Goal: Task Accomplishment & Management: Use online tool/utility

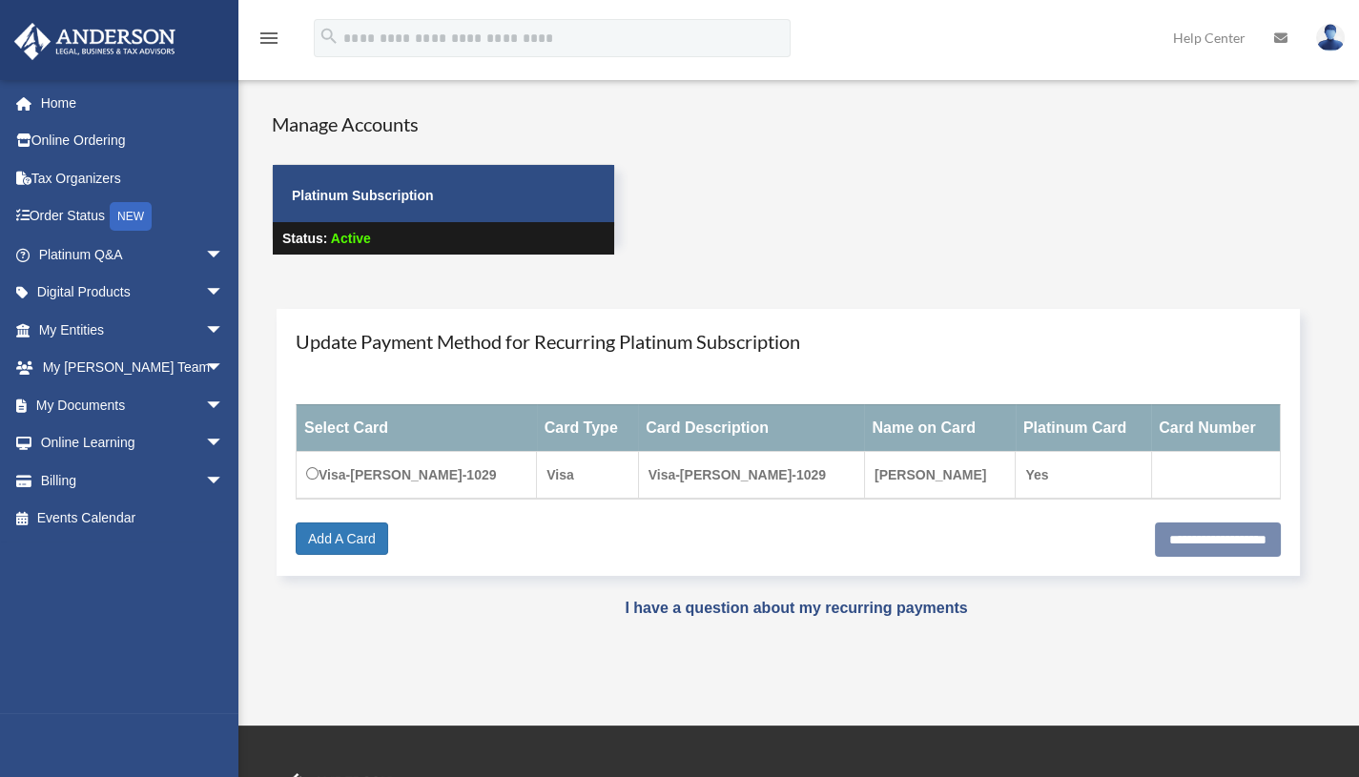
click at [205, 402] on span "arrow_drop_down" at bounding box center [224, 405] width 38 height 39
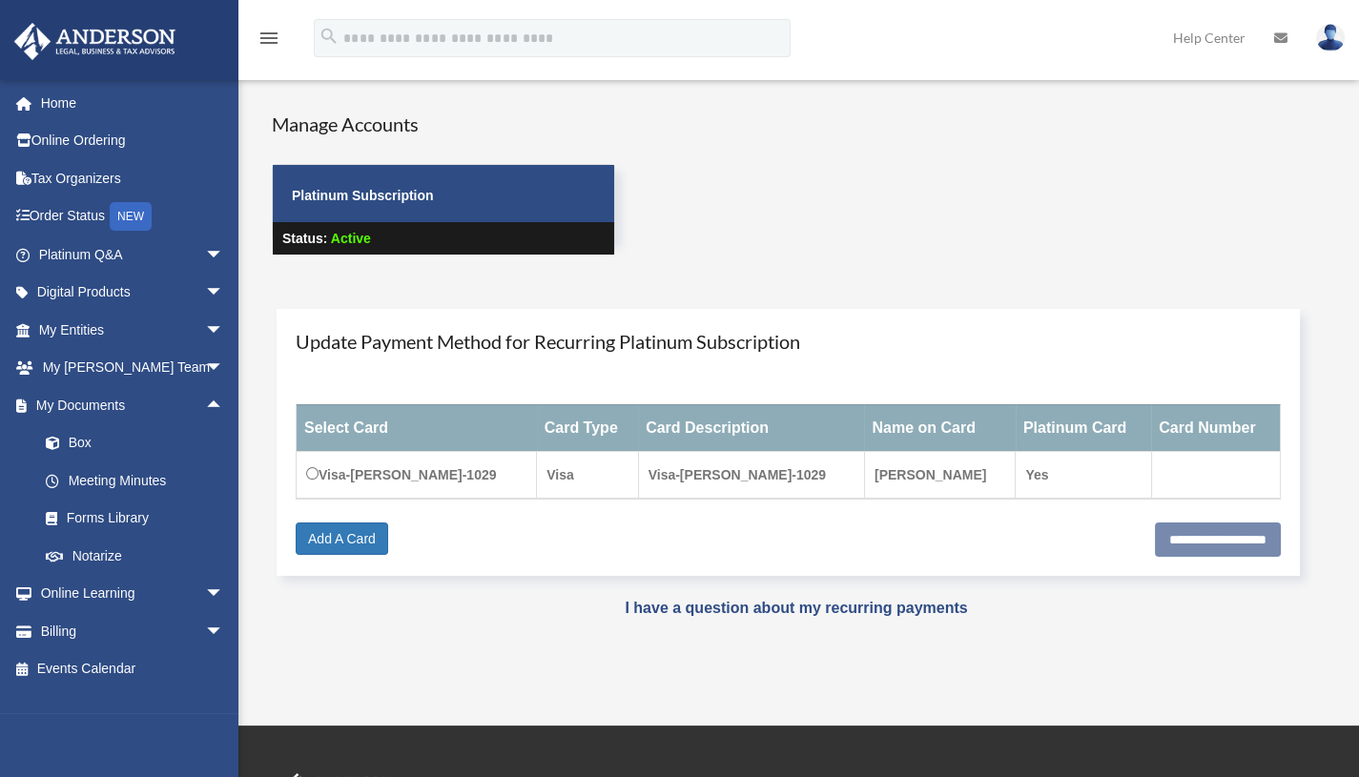
click at [205, 402] on span "arrow_drop_up" at bounding box center [224, 405] width 38 height 39
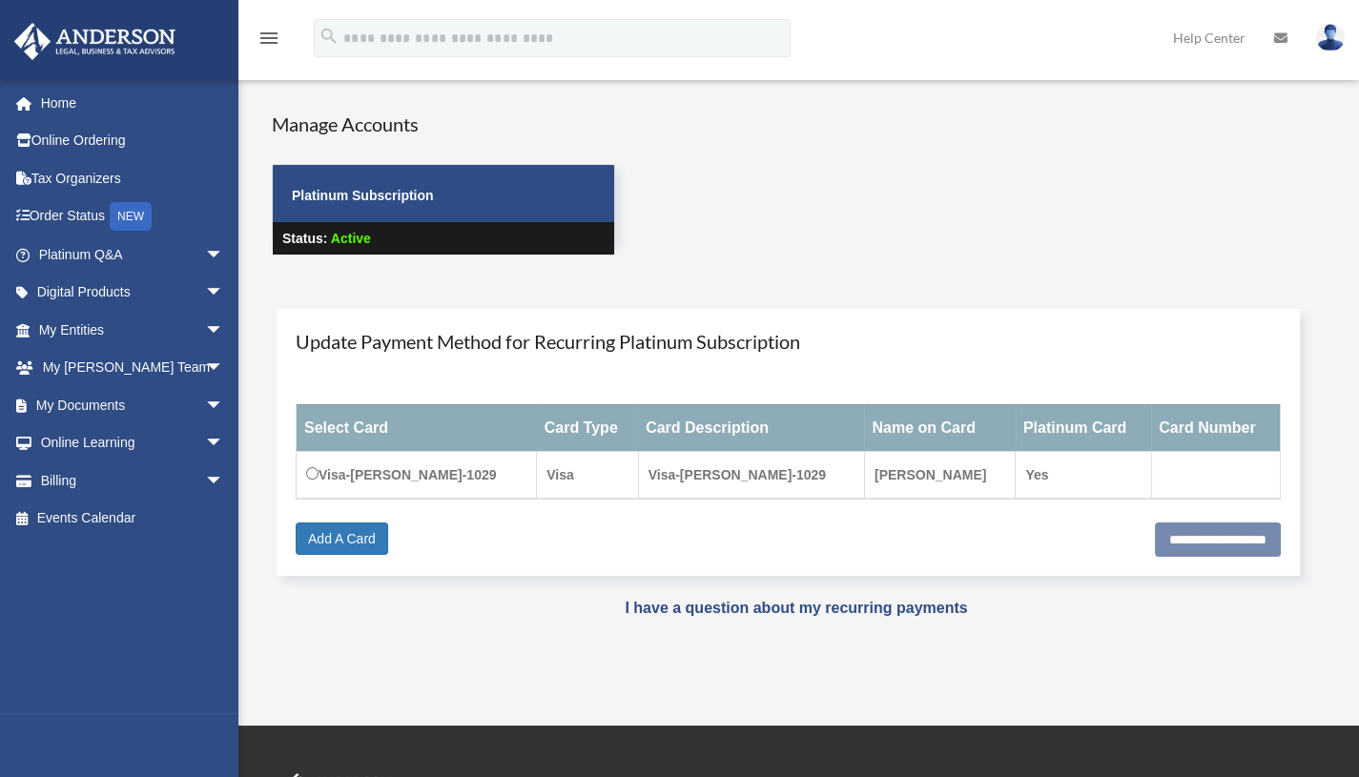
click at [205, 402] on span "arrow_drop_down" at bounding box center [224, 405] width 38 height 39
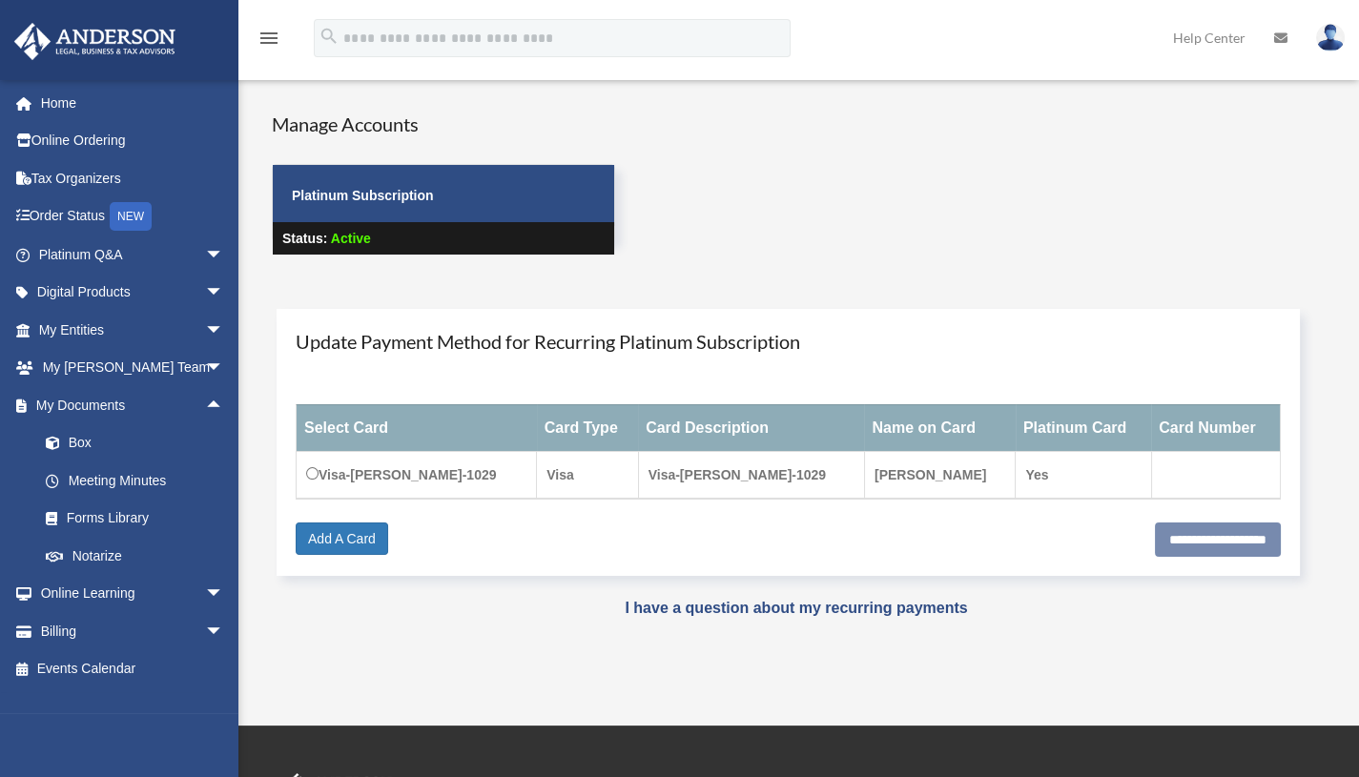
click at [72, 448] on link "Box" at bounding box center [140, 443] width 226 height 38
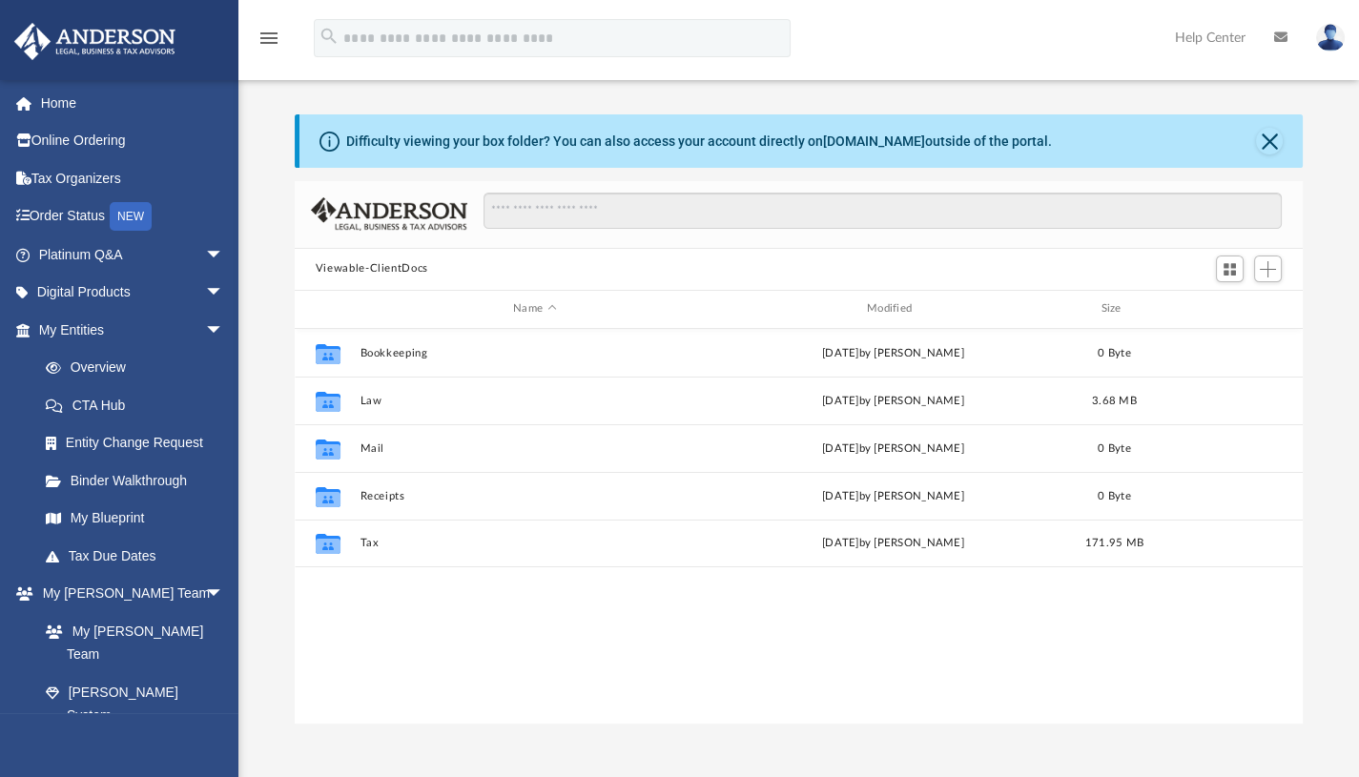
scroll to position [420, 994]
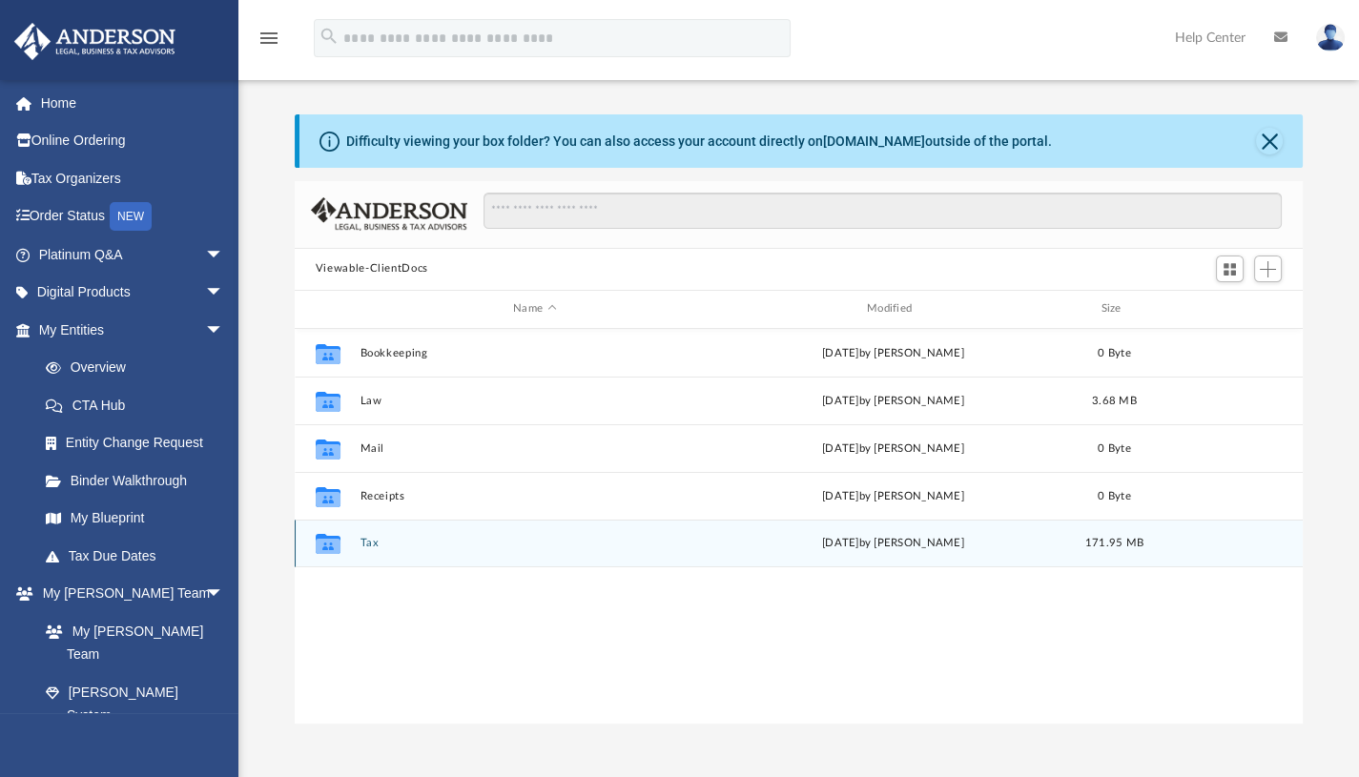
click at [328, 537] on icon "grid" at bounding box center [328, 544] width 25 height 20
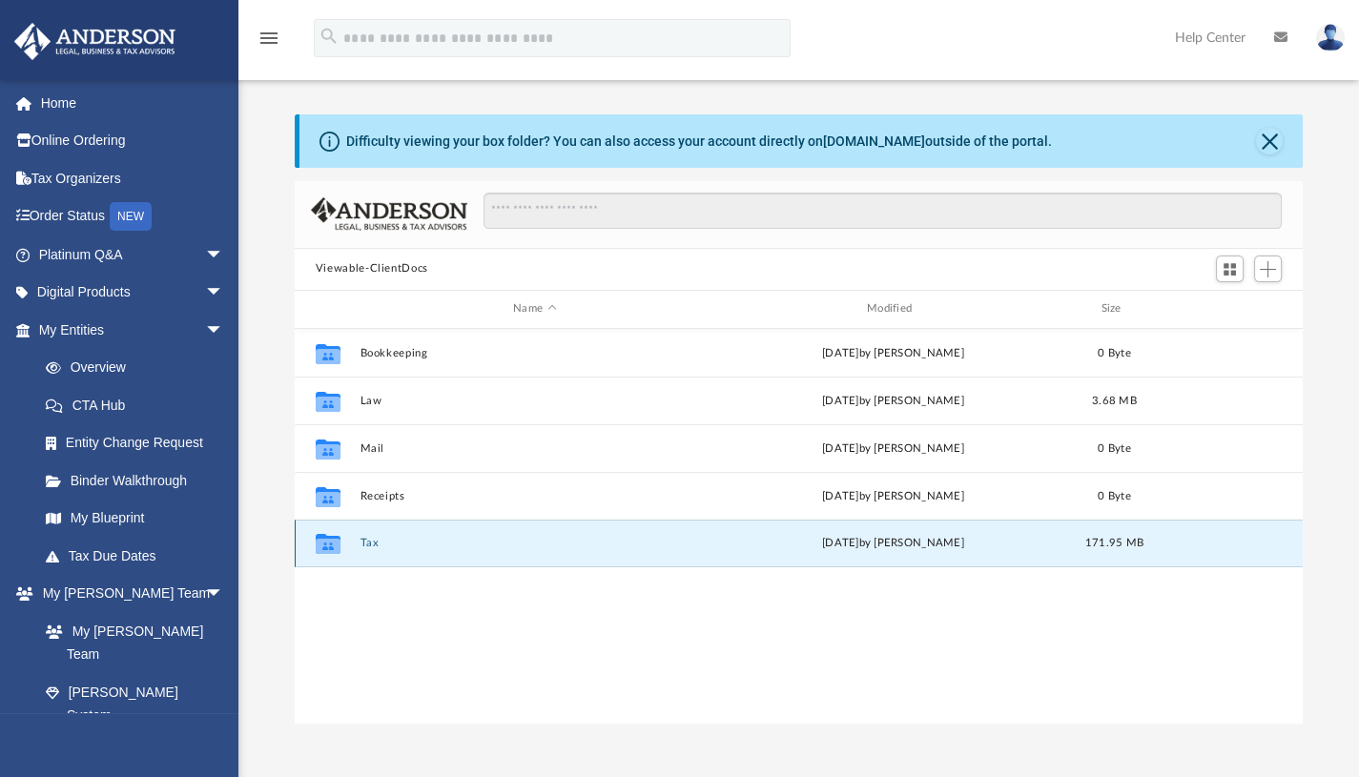
click at [328, 537] on icon "grid" at bounding box center [328, 544] width 25 height 20
click at [368, 540] on button "Tax" at bounding box center [534, 543] width 350 height 12
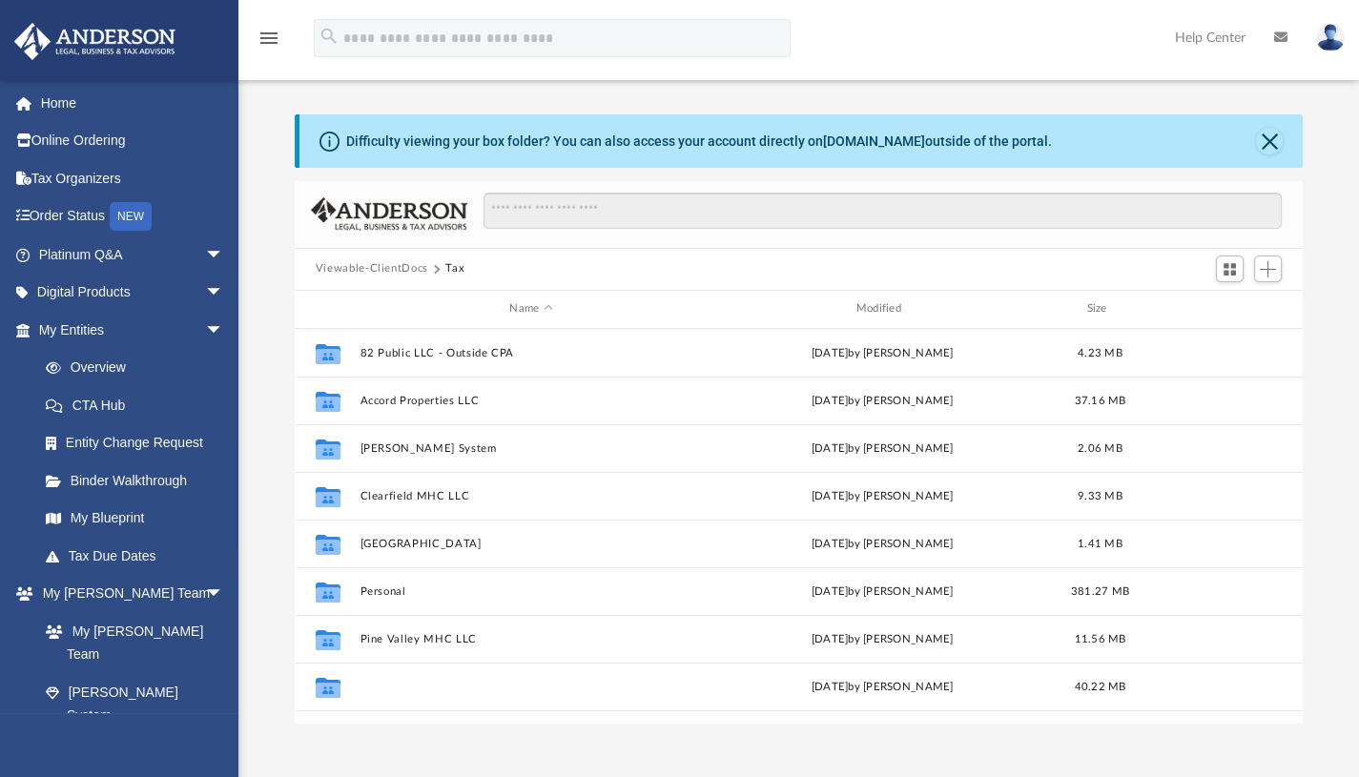
click at [383, 686] on button "Pleasant Hill MHP, LLC" at bounding box center [530, 686] width 342 height 12
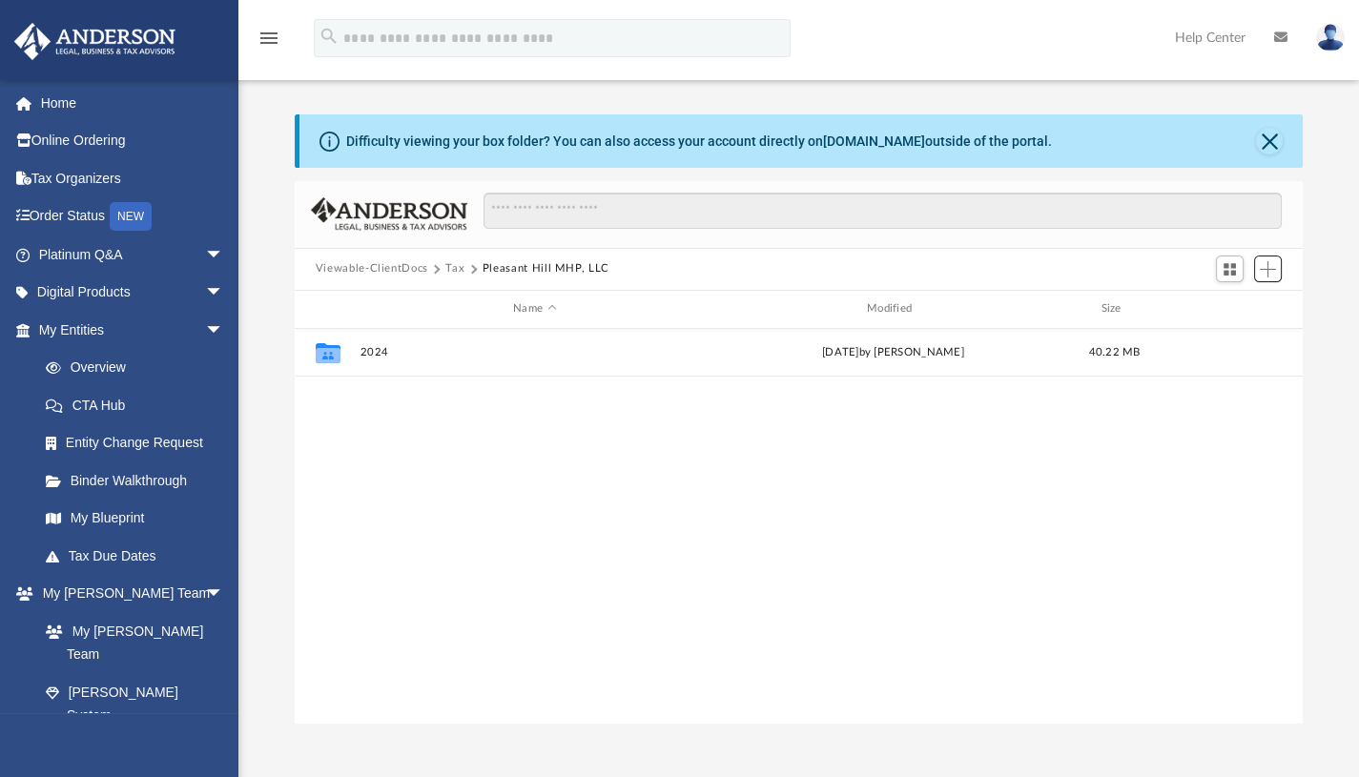
click at [1274, 263] on span "Add" at bounding box center [1268, 269] width 16 height 16
click at [1240, 302] on li "Upload" at bounding box center [1240, 307] width 61 height 20
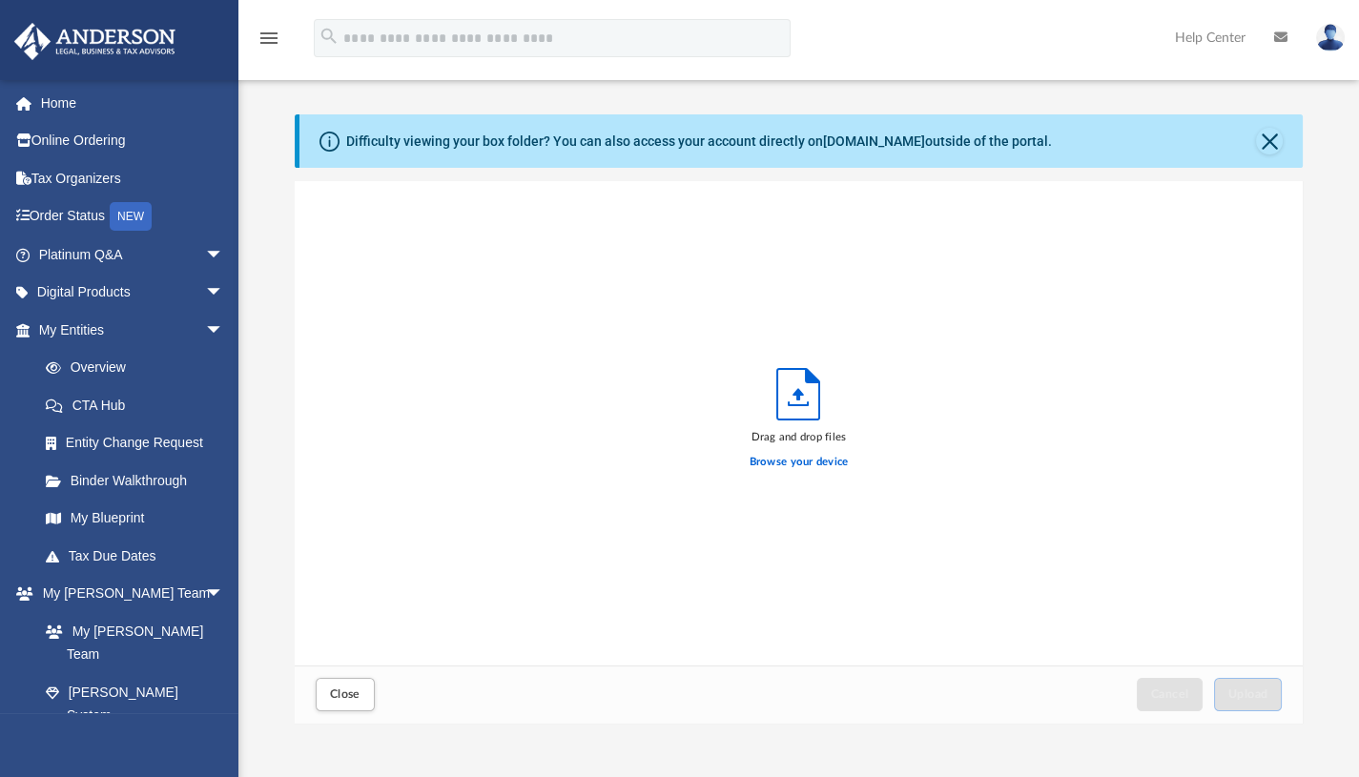
scroll to position [469, 994]
click at [815, 464] on label "Browse your device" at bounding box center [798, 462] width 99 height 17
click at [0, 0] on input "Browse your device" at bounding box center [0, 0] width 0 height 0
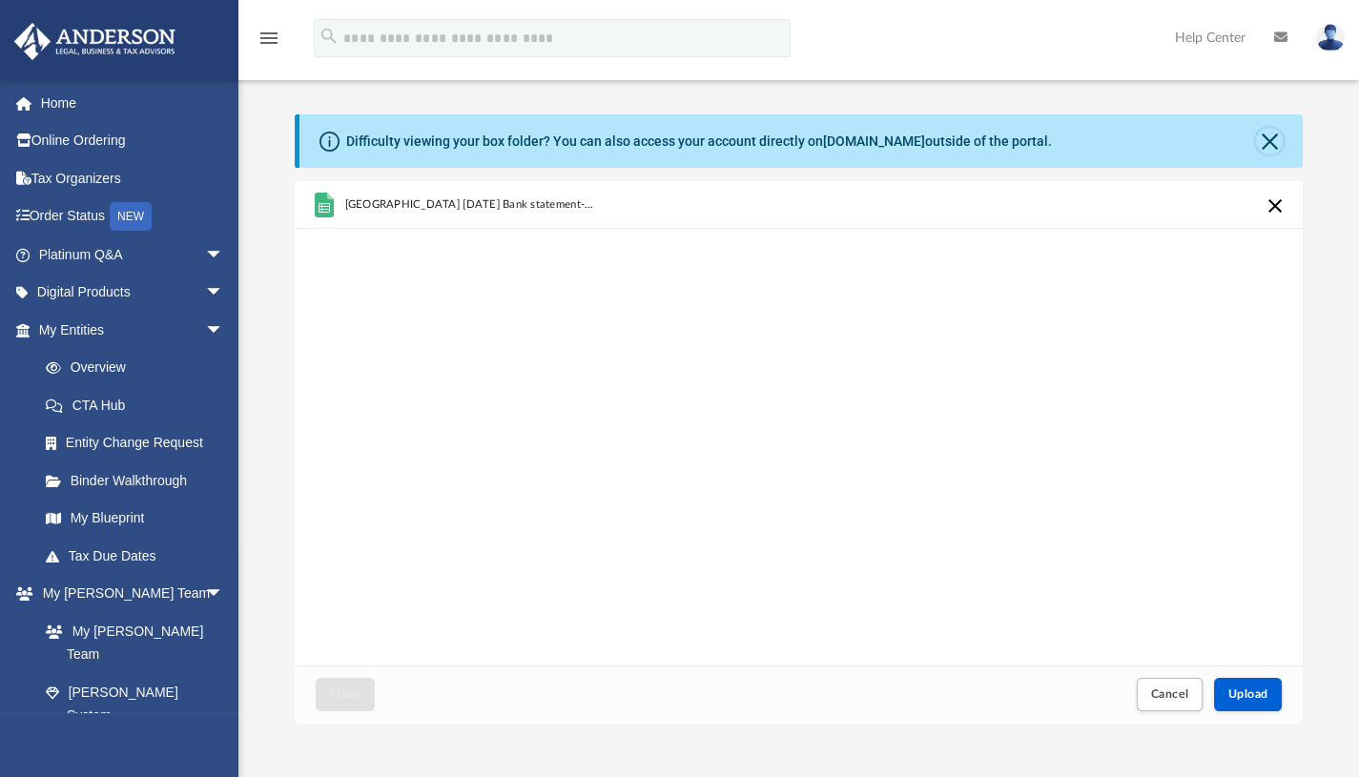
click at [1259, 135] on button "Close" at bounding box center [1269, 141] width 27 height 27
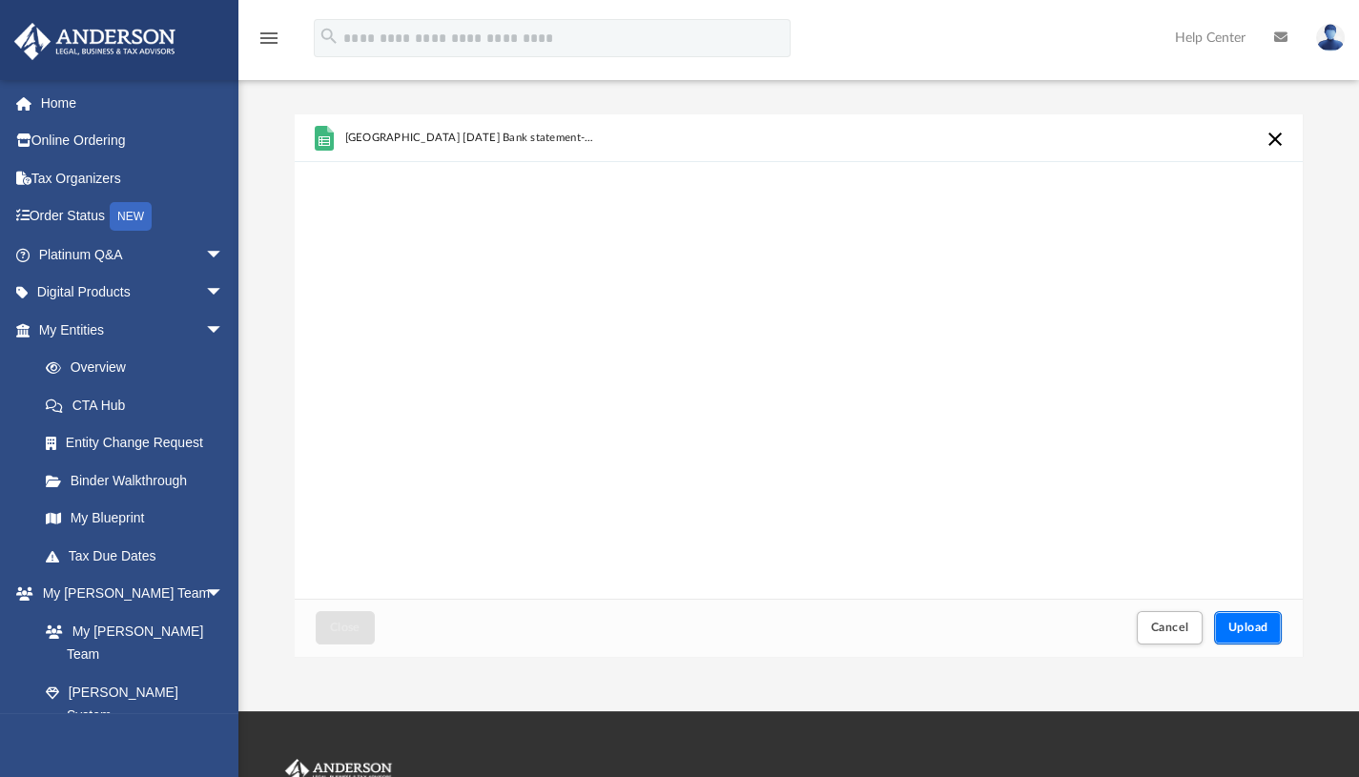
click at [1253, 627] on span "Upload" at bounding box center [1248, 627] width 40 height 11
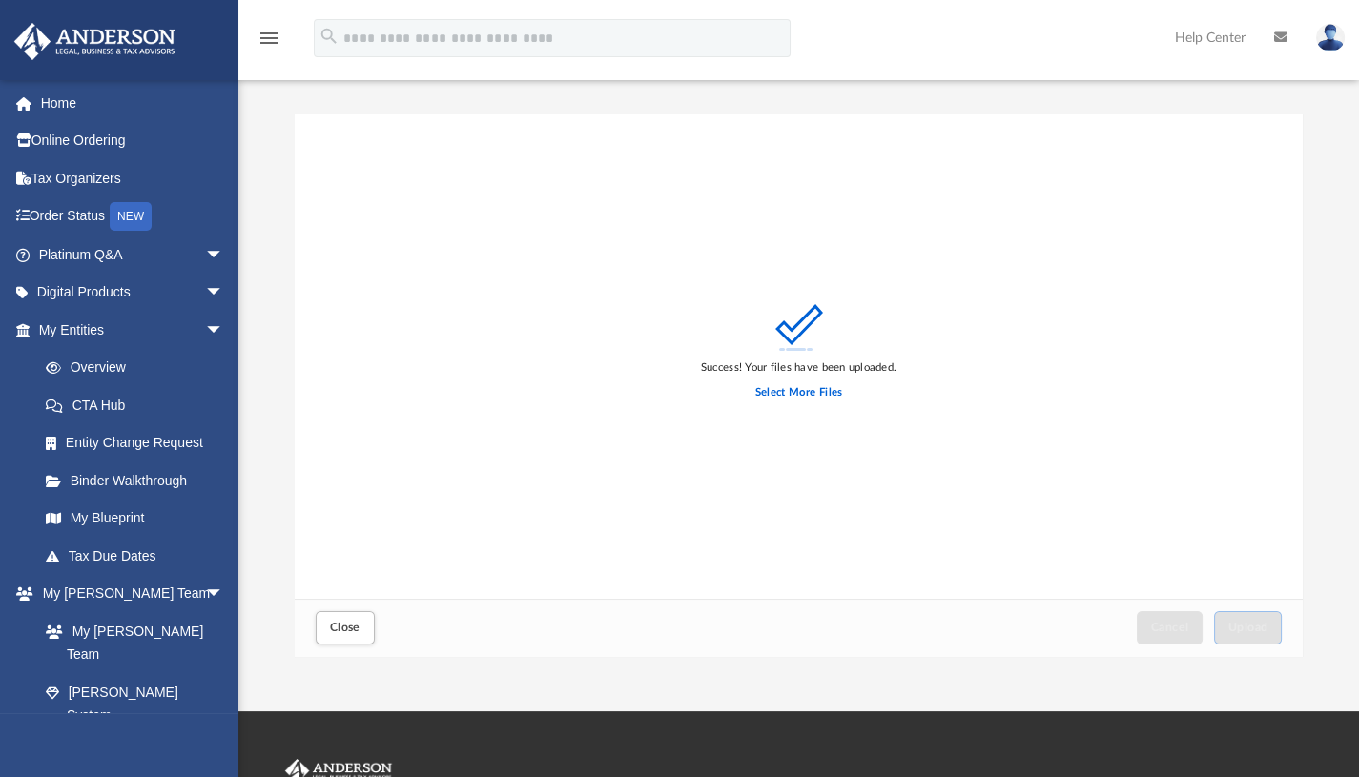
scroll to position [22, 0]
